Goal: Transaction & Acquisition: Purchase product/service

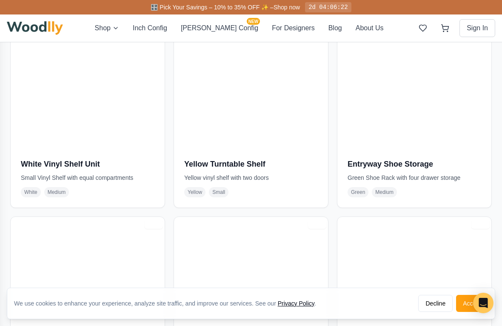
scroll to position [3461, 0]
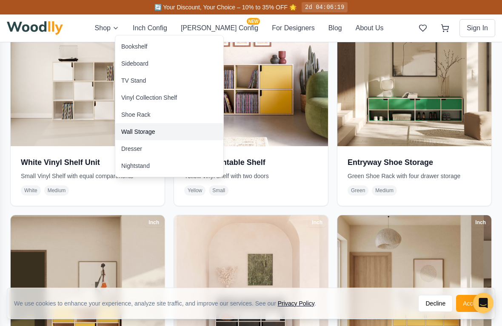
click at [132, 133] on div "Wall Storage" at bounding box center [138, 131] width 34 height 9
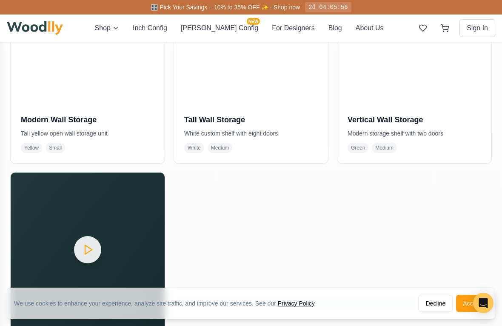
scroll to position [474, 0]
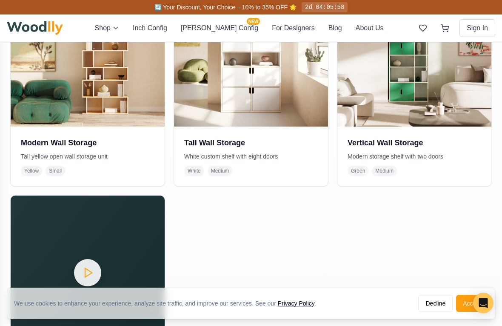
click at [225, 100] on img at bounding box center [251, 49] width 154 height 154
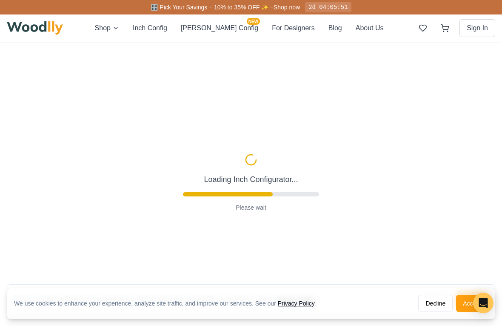
type input "36"
type input "6"
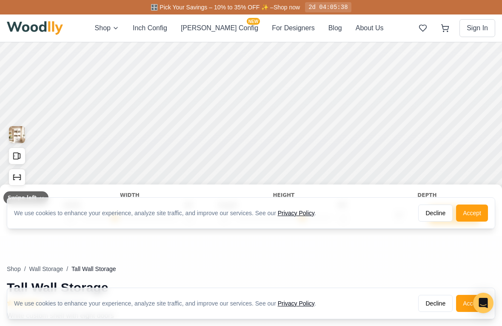
scroll to position [96, 0]
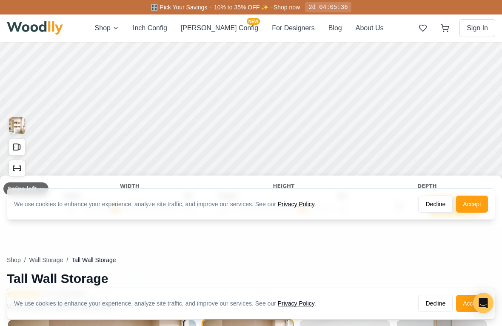
click at [434, 201] on button "Decline" at bounding box center [435, 203] width 34 height 17
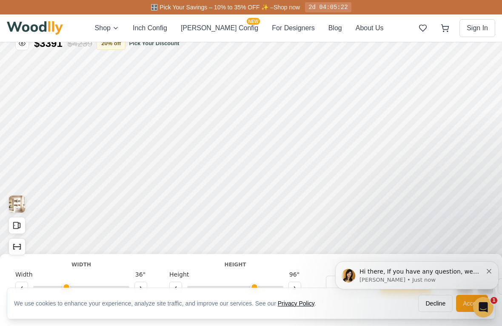
scroll to position [18, 0]
click at [490, 268] on button "Dismiss notification" at bounding box center [490, 269] width 6 height 7
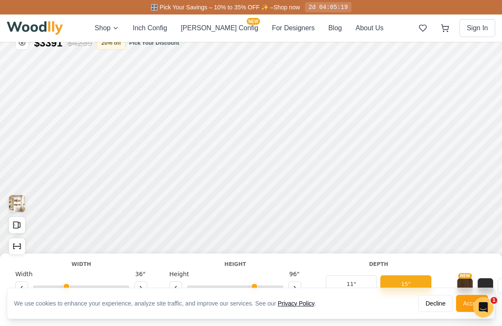
click at [406, 281] on button "15"" at bounding box center [406, 284] width 51 height 18
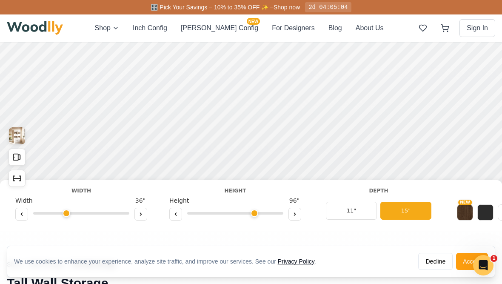
scroll to position [48, 0]
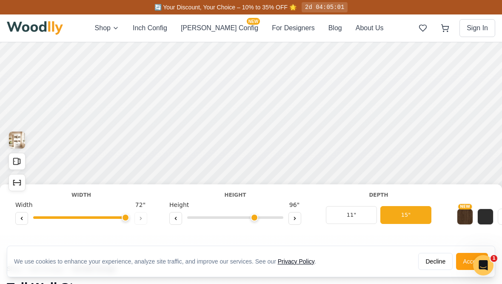
type input "72"
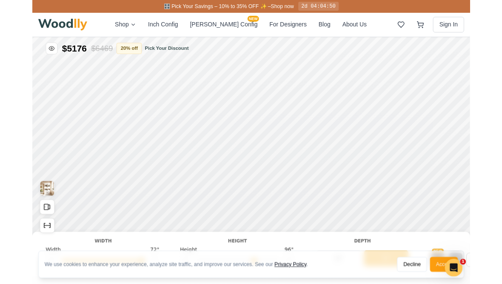
scroll to position [0, 0]
